Goal: Obtain resource: Download file/media

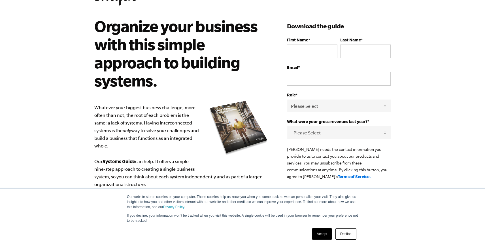
scroll to position [30, 0]
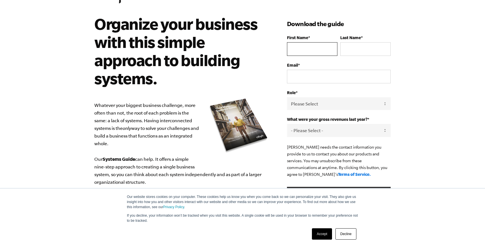
click at [299, 50] on input "First Name *" at bounding box center [312, 49] width 50 height 14
type input "Susanna"
click at [367, 43] on input "Last Name *" at bounding box center [365, 49] width 50 height 14
type input "Furlone"
click at [331, 75] on input "Email *" at bounding box center [339, 77] width 104 height 14
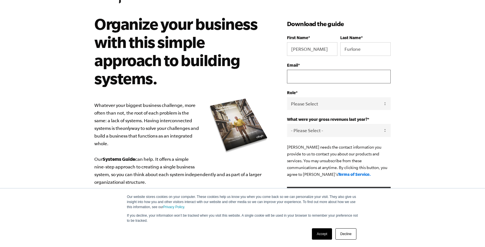
type input "susanna@wishbonepetco.com"
click at [329, 108] on select "Please Select Owner Partner / Co-Owner Executive Employee / Other" at bounding box center [339, 103] width 104 height 13
select select "Owner"
click at [287, 98] on select "Please Select Owner Partner / Co-Owner Executive Employee / Other" at bounding box center [339, 103] width 104 height 13
click at [322, 133] on select "- Please Select - 0-75K 76-150K 151-275K 276-500K 501-750K 751-1M 1-2.5M 2.5-5M…" at bounding box center [339, 130] width 104 height 13
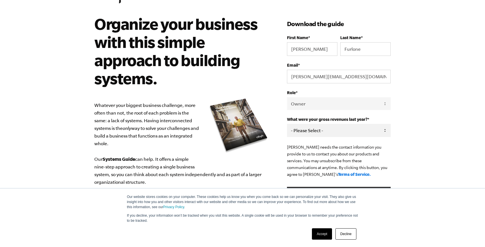
select select "2.5-5M"
click at [287, 125] on select "- Please Select - 0-75K 76-150K 151-275K 276-500K 501-750K 751-1M 1-2.5M 2.5-5M…" at bounding box center [339, 130] width 104 height 13
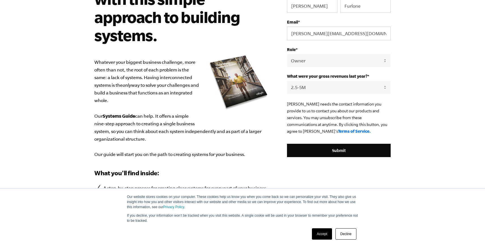
scroll to position [79, 0]
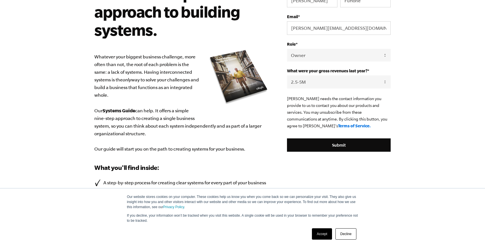
click at [331, 155] on div "Download the guide First Name * Susanna Last Name * Furlone Email * susanna@wis…" at bounding box center [339, 101] width 104 height 270
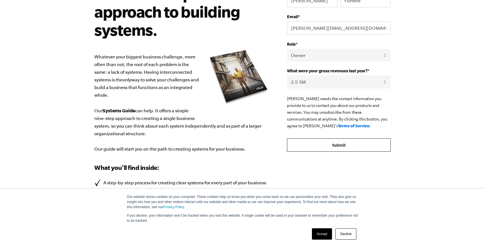
click at [328, 151] on input "Submit" at bounding box center [339, 145] width 104 height 14
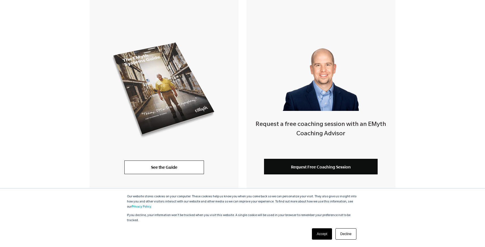
scroll to position [161, 0]
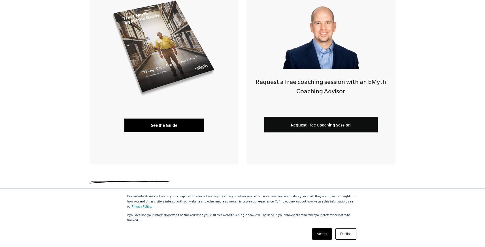
click at [168, 128] on link "See the Guide" at bounding box center [164, 126] width 80 height 14
